Goal: Task Accomplishment & Management: Manage account settings

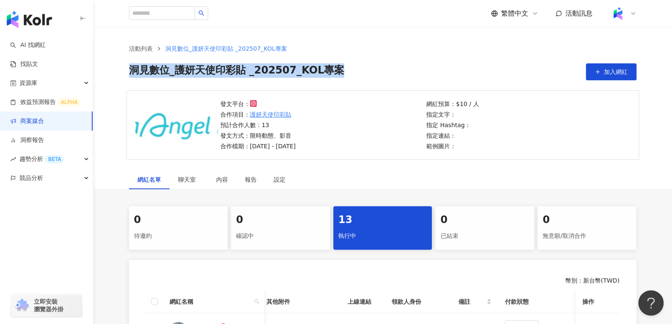
drag, startPoint x: 128, startPoint y: 67, endPoint x: 392, endPoint y: 73, distance: 264.0
click at [392, 73] on div "活動列表 洞⾒數位_護妍天使印彩貼 _202507_KOL專案 洞⾒數位_護妍天使印彩貼 _202507_KOL專案 加入網紅" at bounding box center [382, 62] width 541 height 36
copy span "洞⾒數位_護妍天使印彩貼 _202507_KOL專案"
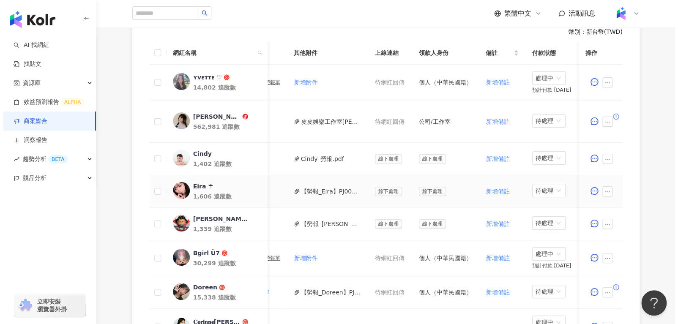
scroll to position [246, 0]
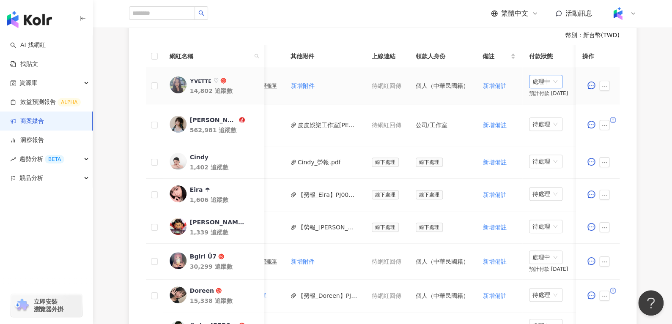
click at [534, 80] on span "處理中" at bounding box center [546, 81] width 27 height 13
click at [535, 100] on div "待處理" at bounding box center [540, 98] width 24 height 9
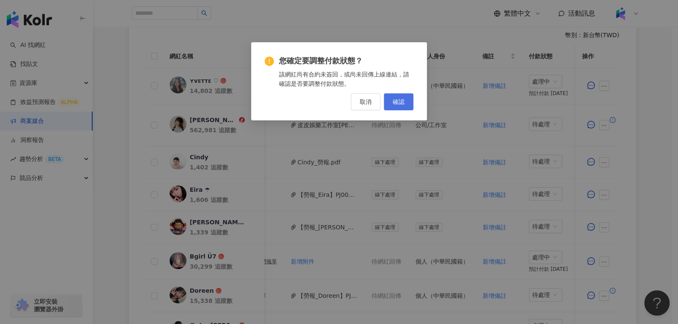
click at [398, 102] on span "確認" at bounding box center [399, 102] width 12 height 7
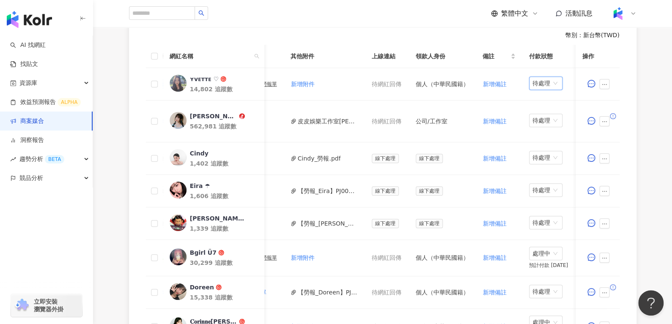
scroll to position [0, 269]
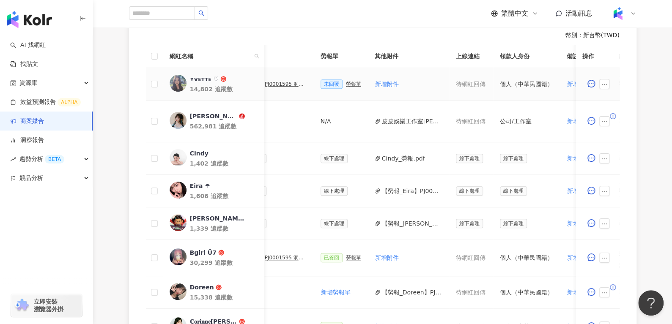
click at [346, 84] on div "勞報單" at bounding box center [353, 84] width 15 height 6
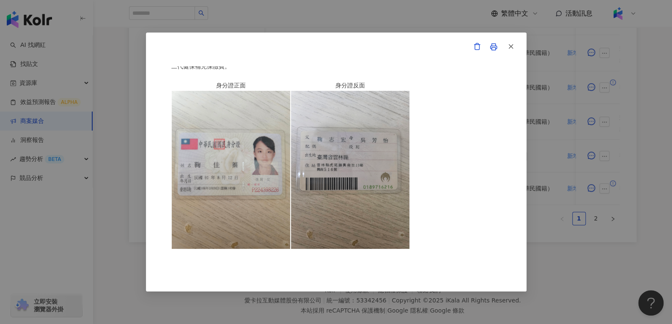
scroll to position [473, 0]
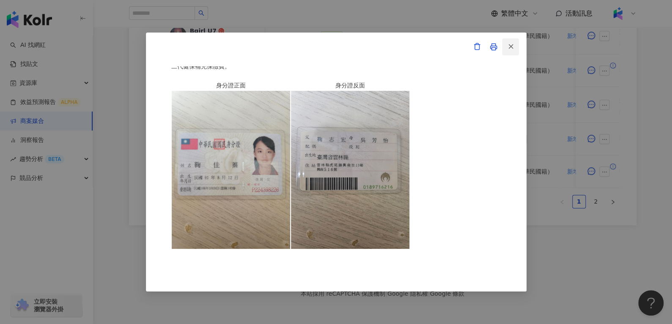
click at [512, 47] on icon "button" at bounding box center [511, 47] width 8 height 8
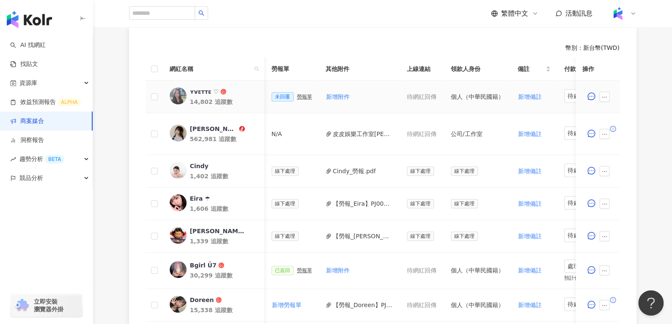
scroll to position [0, 318]
click at [295, 89] on td "未回覆 勞報單" at bounding box center [291, 97] width 54 height 33
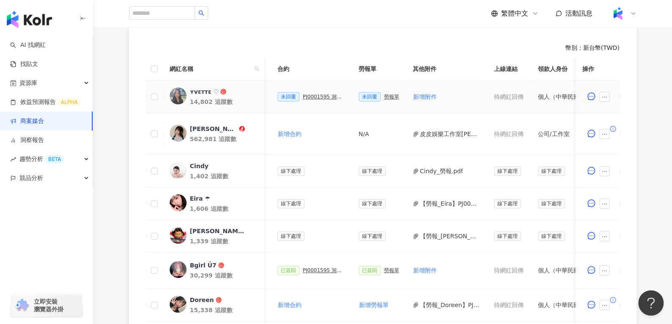
scroll to position [0, 230]
drag, startPoint x: 311, startPoint y: 100, endPoint x: 305, endPoint y: 96, distance: 7.2
click at [305, 96] on div "未回覆 PJ0001595 洞⾒數位_護妍天使印彩貼 _202507_KOL專案" at bounding box center [312, 96] width 68 height 9
click at [305, 96] on div "PJ0001595 洞⾒數位_護妍天使印彩貼 _202507_KOL專案" at bounding box center [324, 97] width 42 height 6
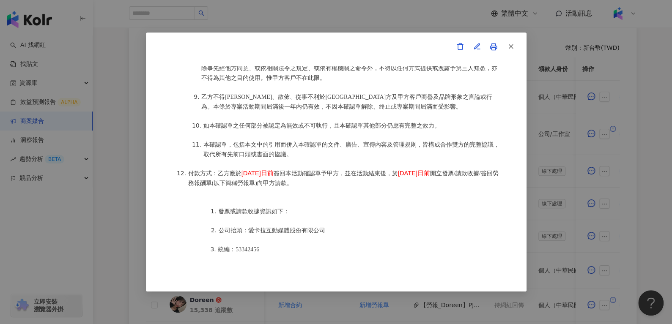
scroll to position [1065, 0]
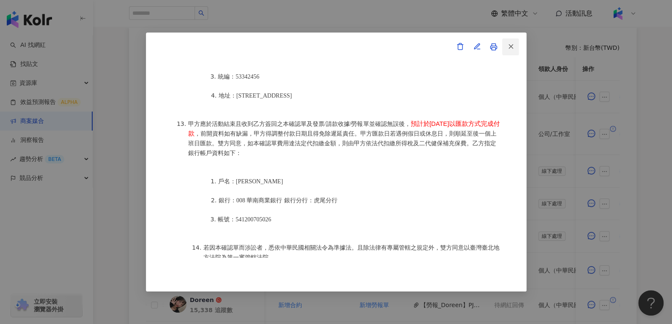
click at [513, 46] on icon "button" at bounding box center [511, 47] width 8 height 8
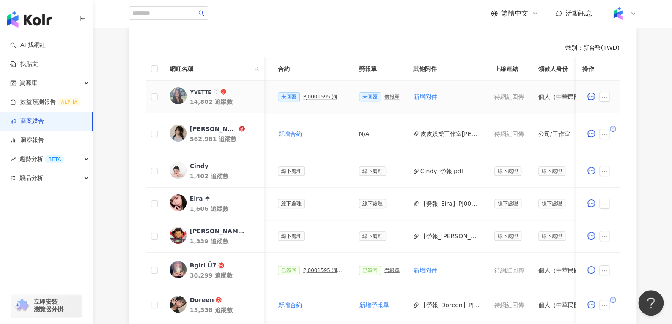
scroll to position [0, 377]
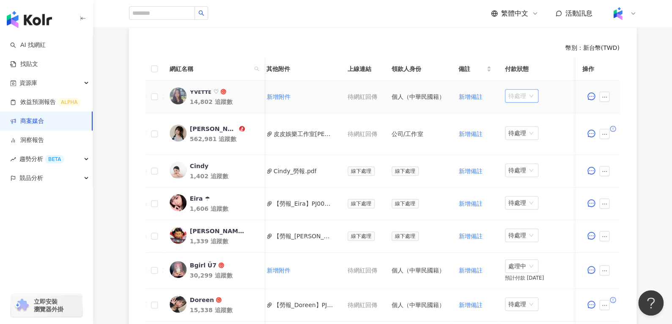
click at [508, 96] on span "待處理" at bounding box center [521, 96] width 27 height 13
click at [508, 123] on div "處理中" at bounding box center [516, 127] width 24 height 9
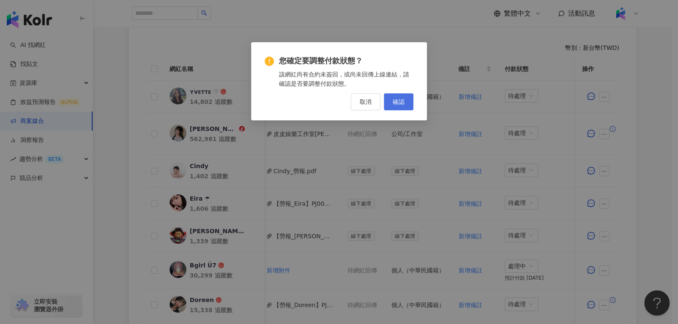
click at [389, 99] on button "確認" at bounding box center [399, 101] width 30 height 17
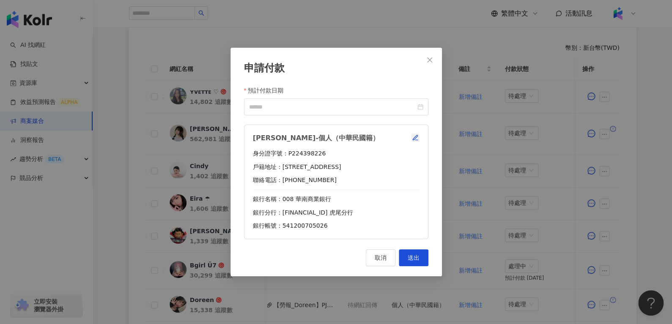
click at [415, 140] on div "[PERSON_NAME]-個人（中華民國籍） 身分證字號：P224398226 戶籍地址：[STREET_ADDRESS] 聯絡電話：[PHONE_NUMB…" at bounding box center [336, 182] width 184 height 115
click at [415, 140] on icon "button" at bounding box center [415, 138] width 7 height 7
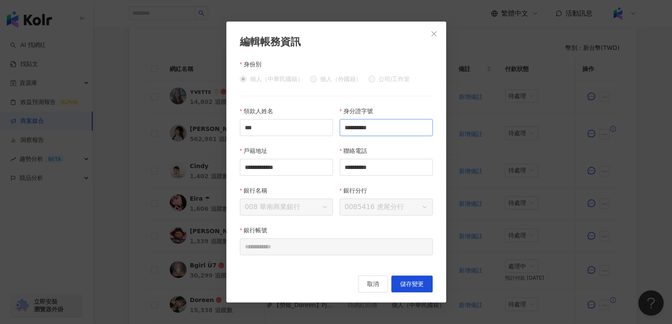
click at [386, 126] on input "**********" at bounding box center [386, 127] width 93 height 17
click at [428, 36] on span "Close" at bounding box center [434, 33] width 17 height 7
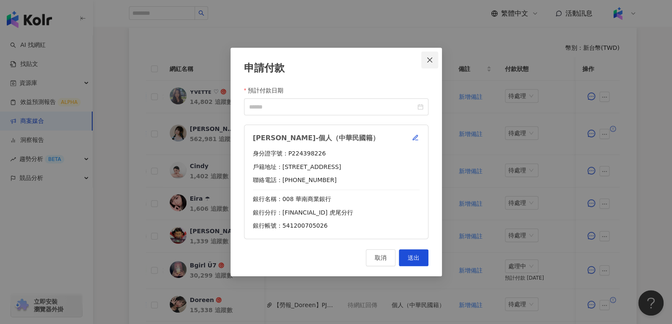
click at [427, 60] on icon "close" at bounding box center [429, 60] width 7 height 7
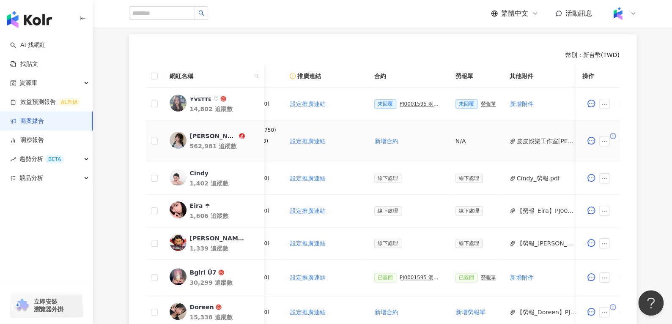
scroll to position [0, 133]
click at [412, 104] on div "PJ0001595 洞⾒數位_護妍天使印彩貼 _202507_KOL專案" at bounding box center [421, 104] width 42 height 6
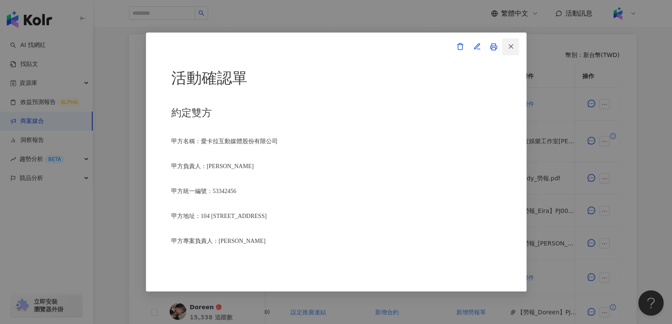
click at [511, 53] on button "button" at bounding box center [510, 46] width 17 height 17
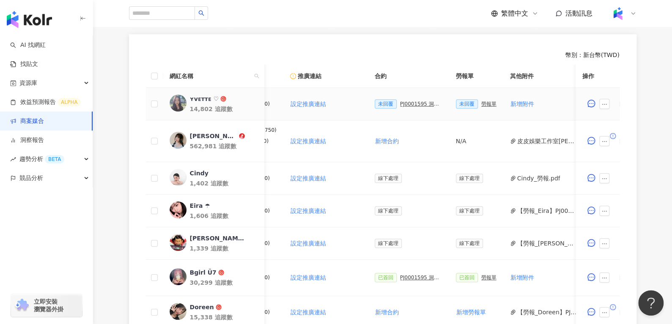
scroll to position [0, 377]
